Goal: Information Seeking & Learning: Learn about a topic

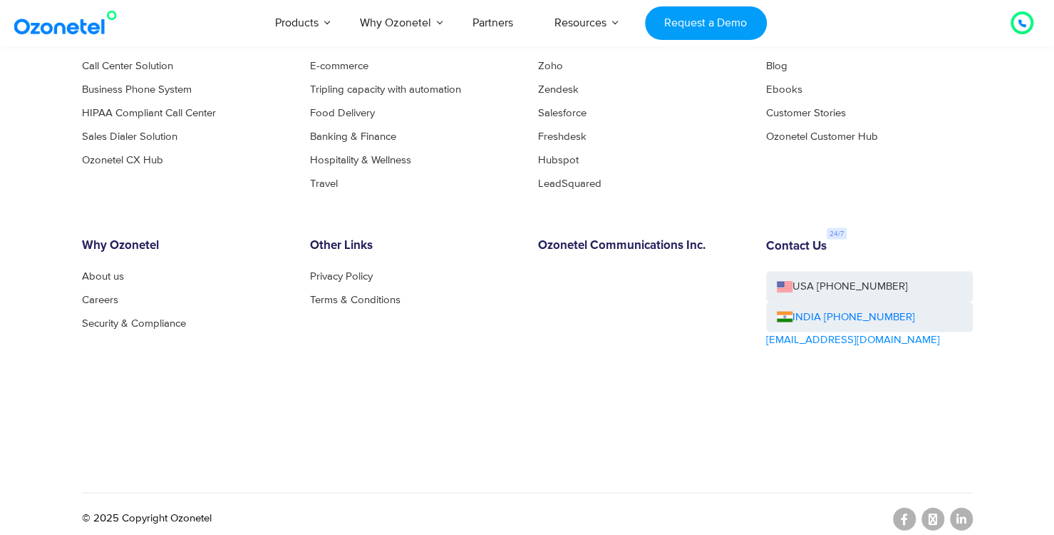
scroll to position [7845, 0]
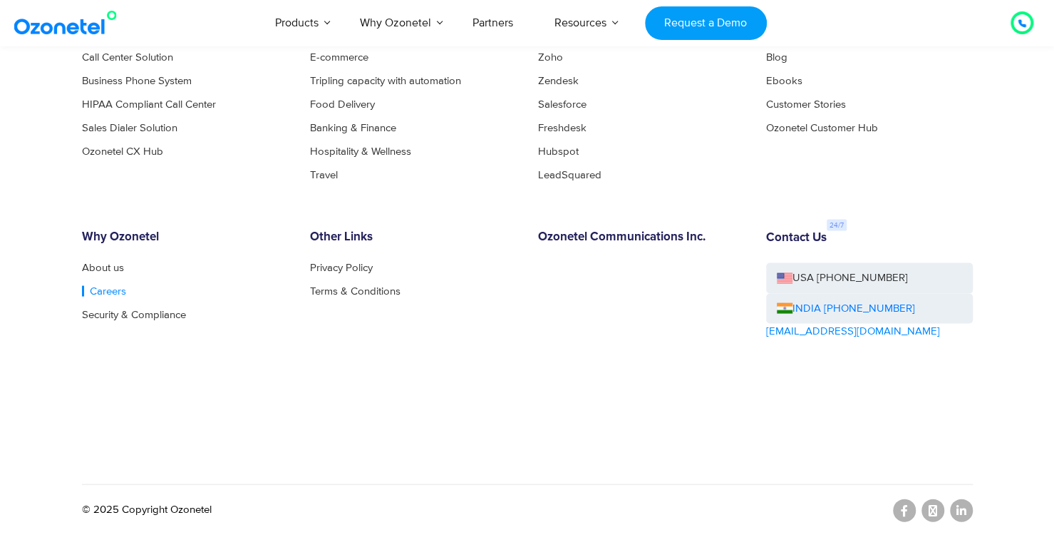
click at [92, 292] on link "Careers" at bounding box center [104, 290] width 44 height 11
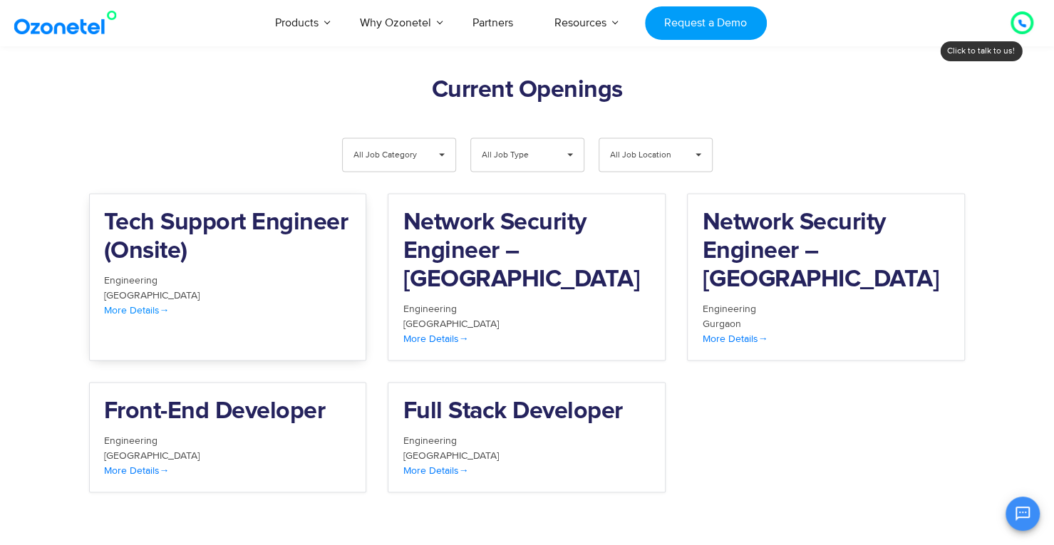
scroll to position [1477, 0]
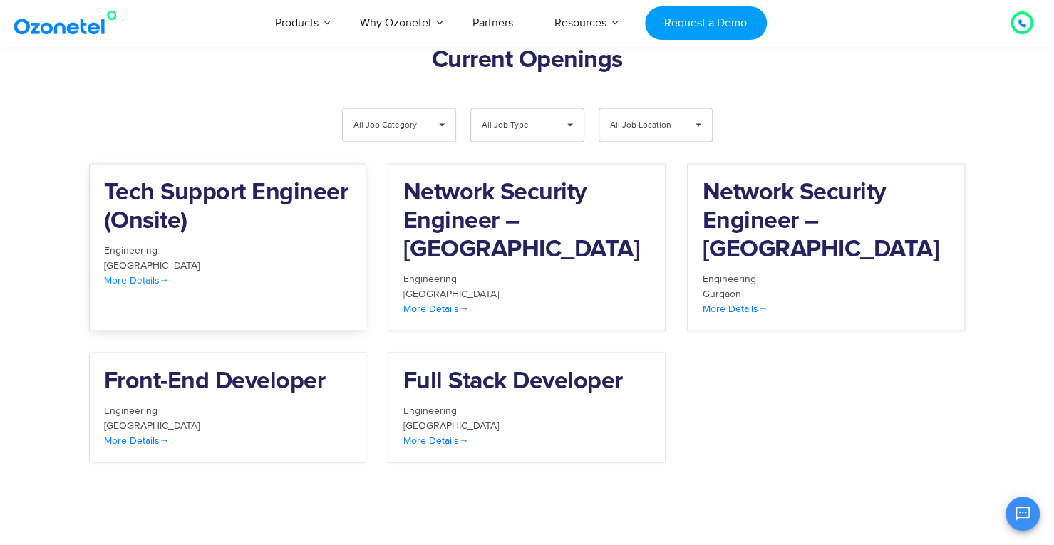
click at [148, 274] on span "More Details" at bounding box center [137, 280] width 66 height 12
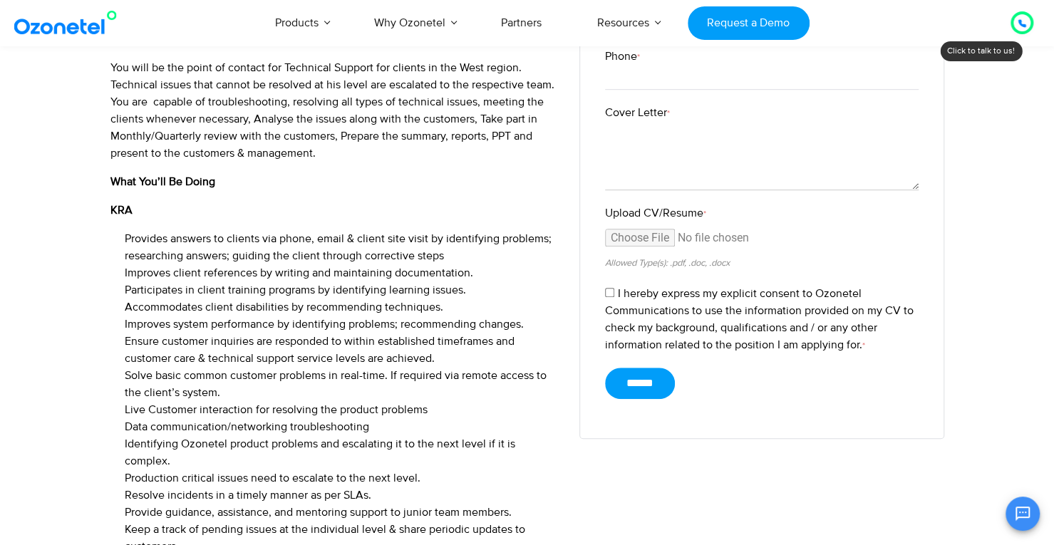
scroll to position [499, 0]
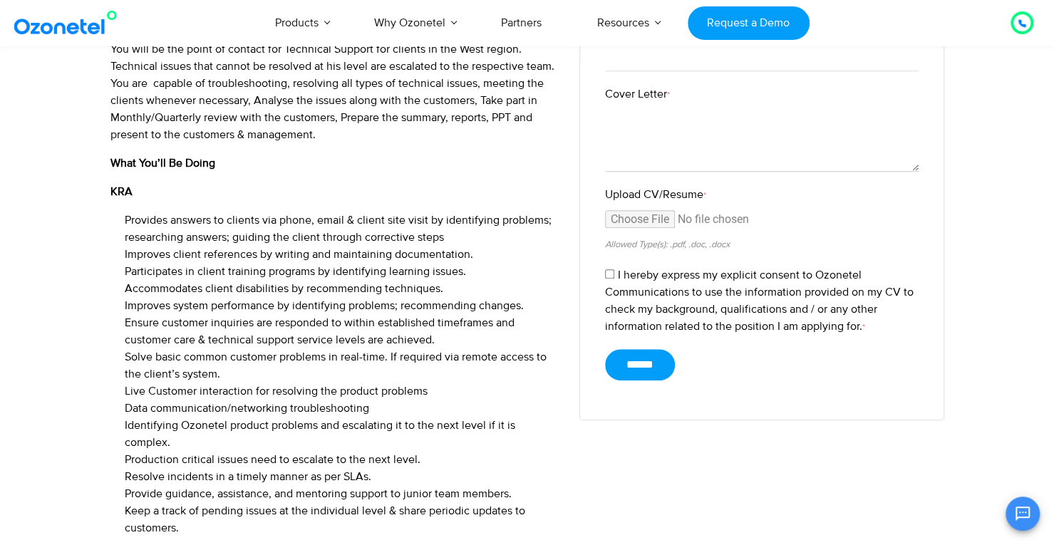
click at [77, 31] on img at bounding box center [68, 23] width 115 height 26
